Goal: Information Seeking & Learning: Learn about a topic

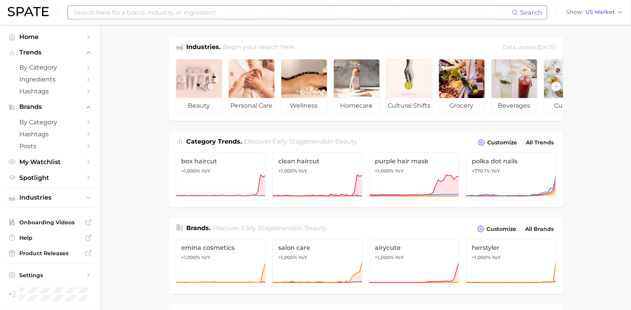
click at [184, 15] on input at bounding box center [292, 12] width 439 height 13
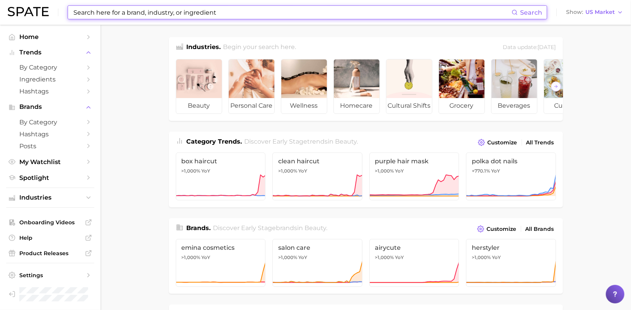
type input "c"
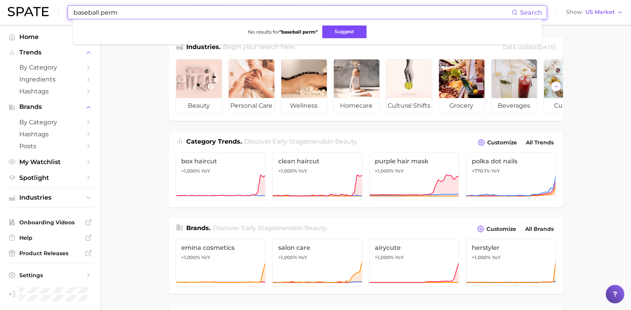
type input "baseball perm"
click at [341, 30] on button "Suggest" at bounding box center [344, 32] width 44 height 13
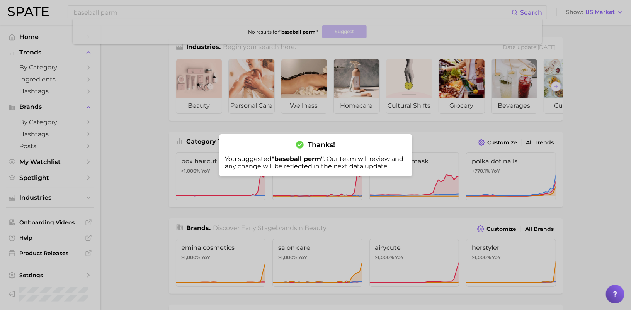
click at [122, 58] on div at bounding box center [315, 155] width 631 height 310
